Goal: Check status: Check status

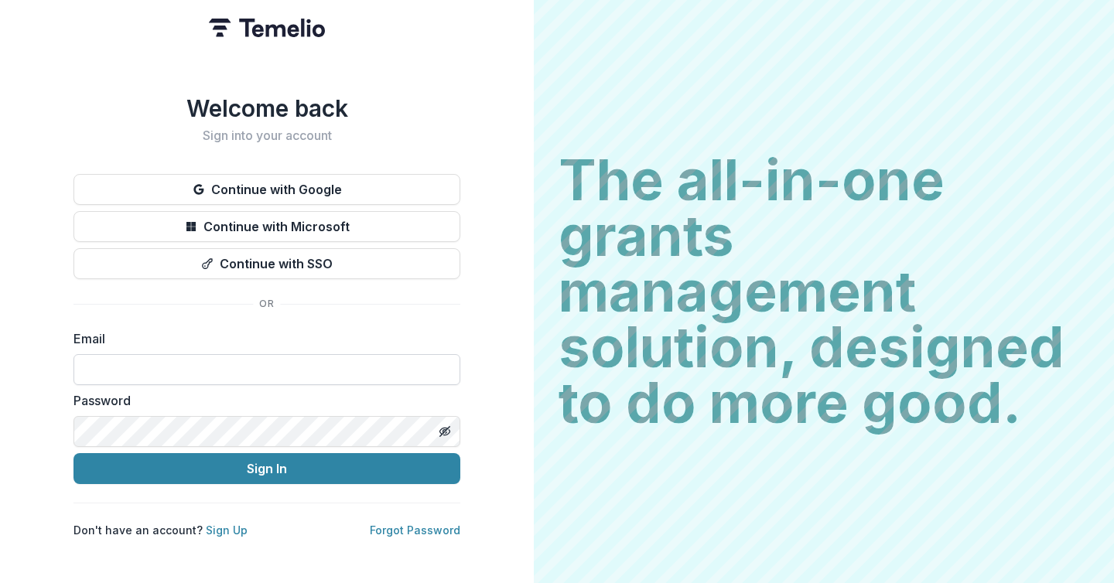
click at [178, 360] on input at bounding box center [266, 369] width 387 height 31
type input "**********"
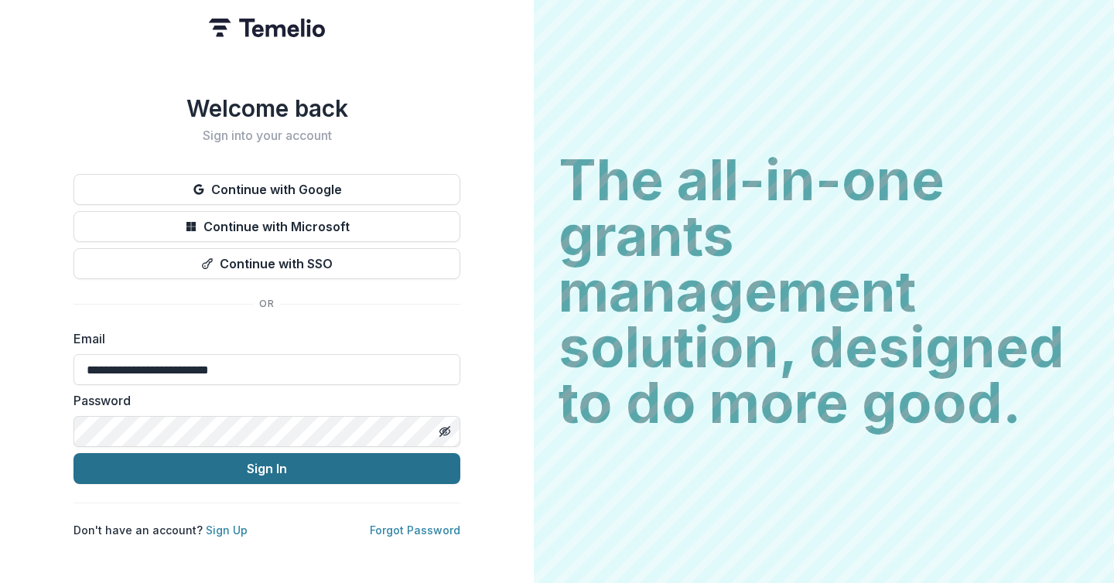
click at [198, 467] on button "Sign In" at bounding box center [266, 468] width 387 height 31
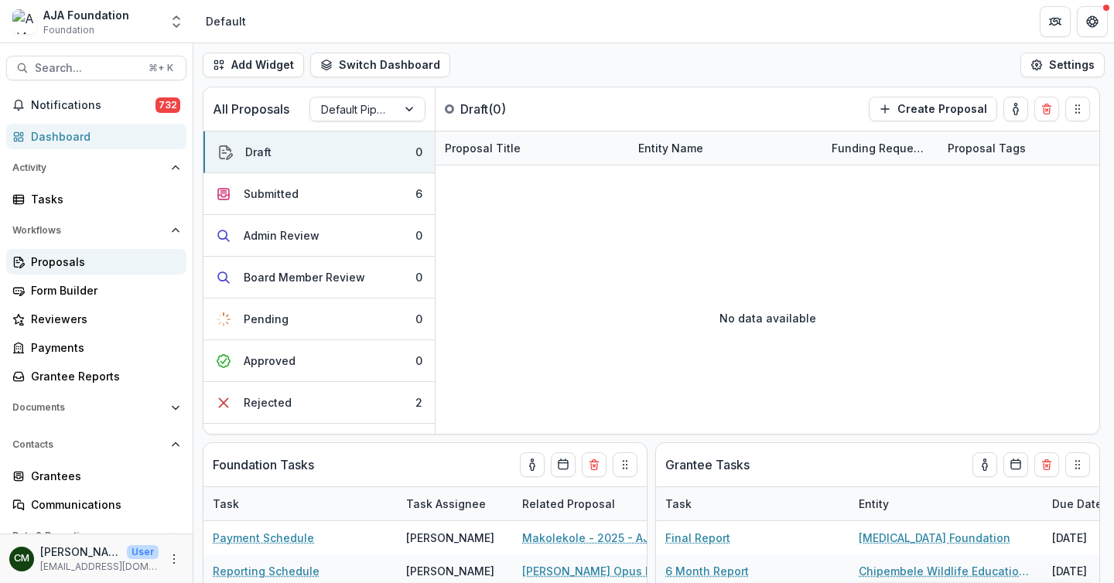
click at [61, 254] on div "Proposals" at bounding box center [102, 262] width 143 height 16
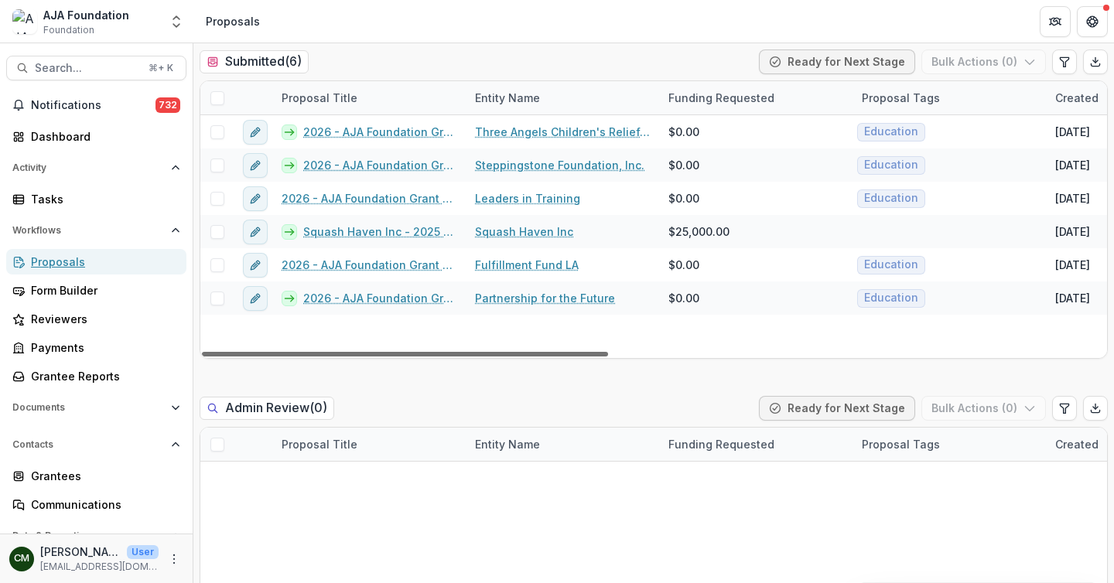
scroll to position [504, 0]
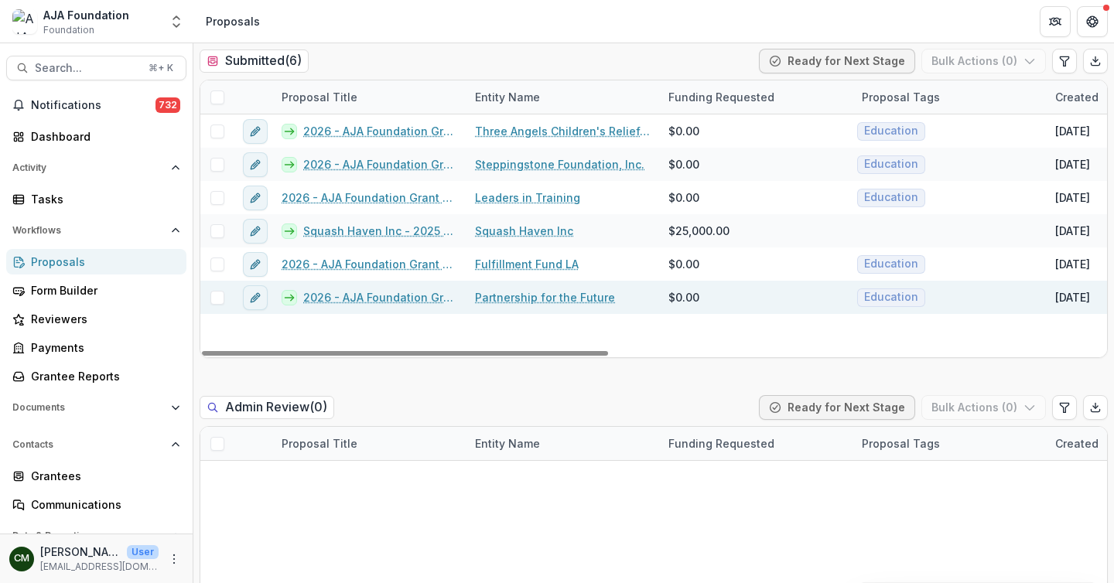
click at [380, 292] on link "2026 - AJA Foundation Grant Application" at bounding box center [379, 297] width 153 height 16
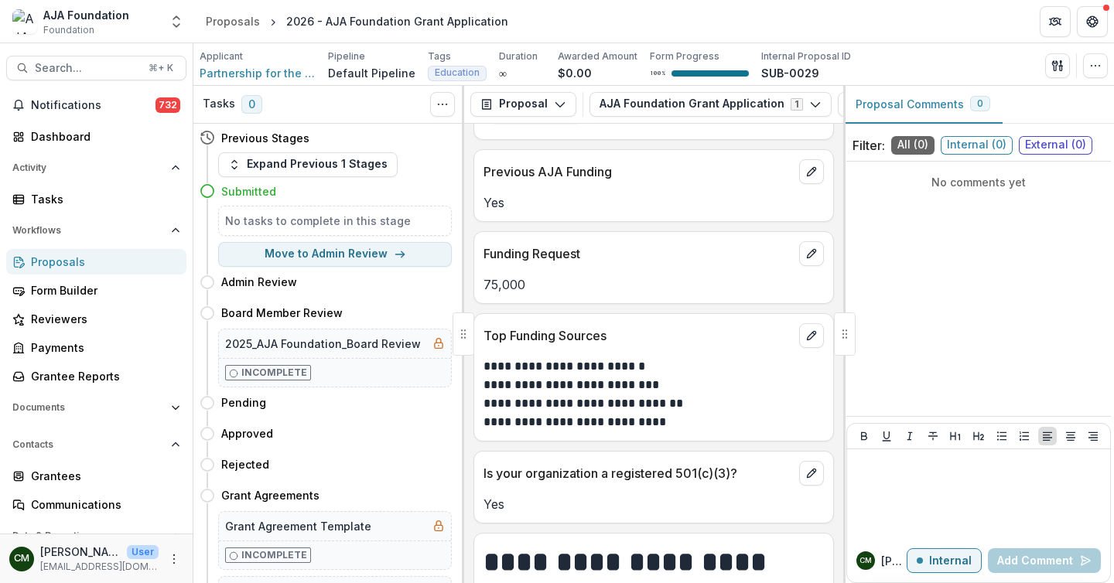
scroll to position [7352, 0]
